Goal: Information Seeking & Learning: Learn about a topic

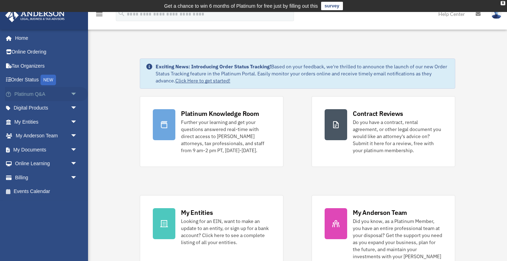
click at [35, 94] on link "Platinum Q&A arrow_drop_down" at bounding box center [46, 94] width 83 height 14
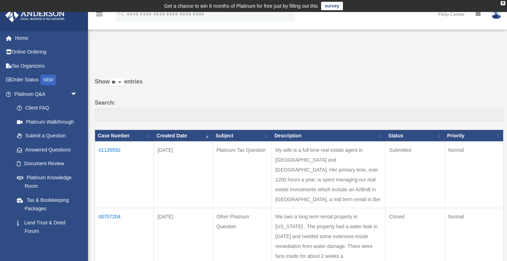
click at [112, 150] on td "01135592" at bounding box center [124, 174] width 59 height 66
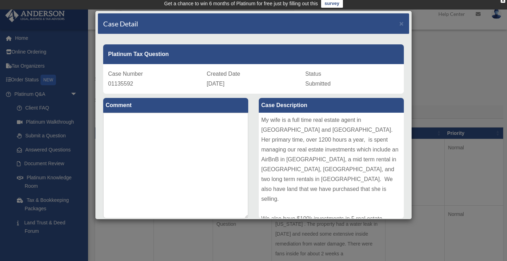
click at [159, 228] on div "Case Detail × Platinum Tax Question Case Number 01135592 Created Date October 6…" at bounding box center [253, 130] width 507 height 261
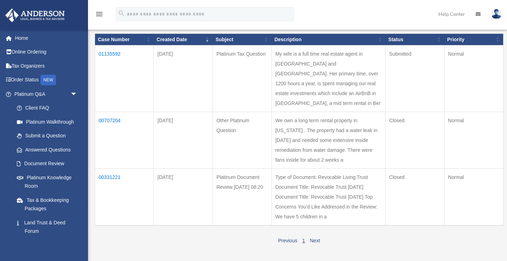
scroll to position [97, 0]
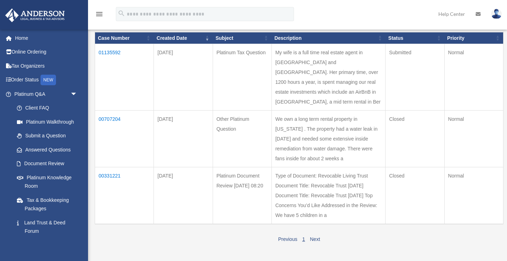
click at [106, 129] on td "00707204" at bounding box center [124, 138] width 59 height 57
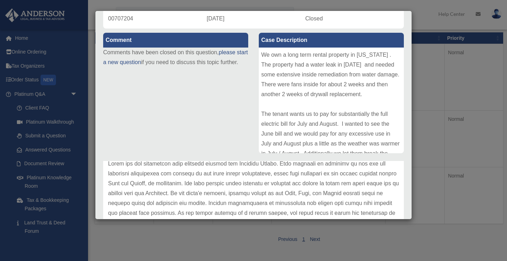
scroll to position [0, 0]
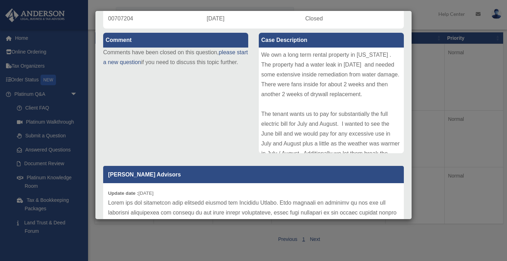
click at [24, 38] on div "Case Detail × Other Platinum Question Case Number 00707204 Created Date August …" at bounding box center [253, 130] width 507 height 261
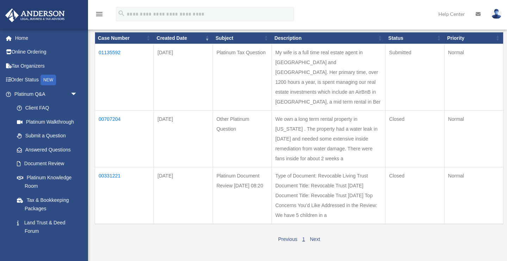
click at [24, 38] on link "Home" at bounding box center [46, 38] width 83 height 14
